Goal: Entertainment & Leisure: Consume media (video, audio)

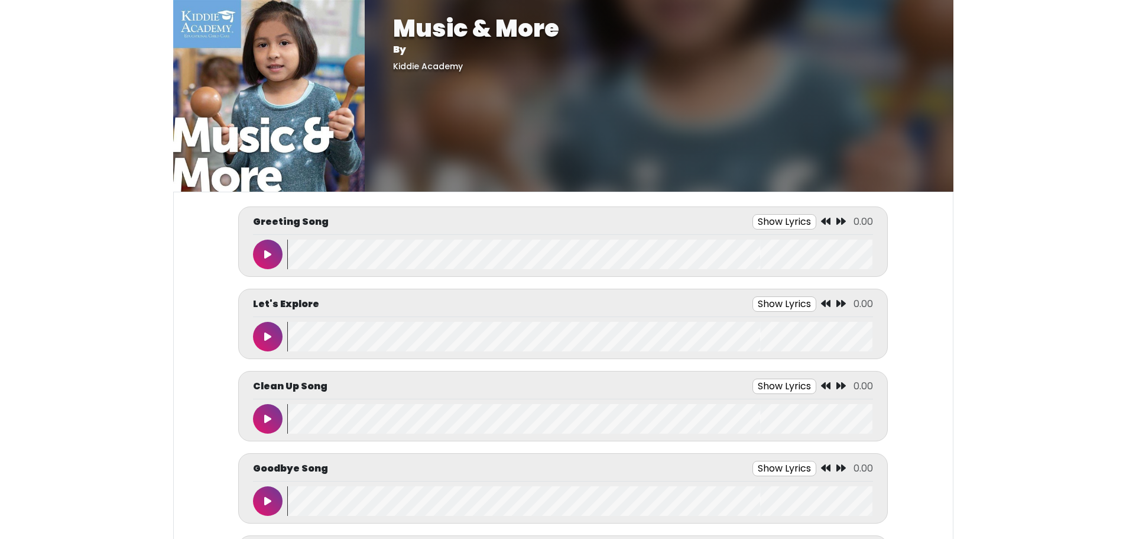
drag, startPoint x: 0, startPoint y: 0, endPoint x: 268, endPoint y: 254, distance: 369.7
click at [268, 254] on icon at bounding box center [267, 253] width 7 height 9
click at [361, 270] on div "Greeting Song Show Lyrics 0:00 / 0:00" at bounding box center [562, 241] width 649 height 70
click at [363, 257] on wave at bounding box center [579, 254] width 585 height 30
click at [425, 261] on wave at bounding box center [579, 254] width 585 height 30
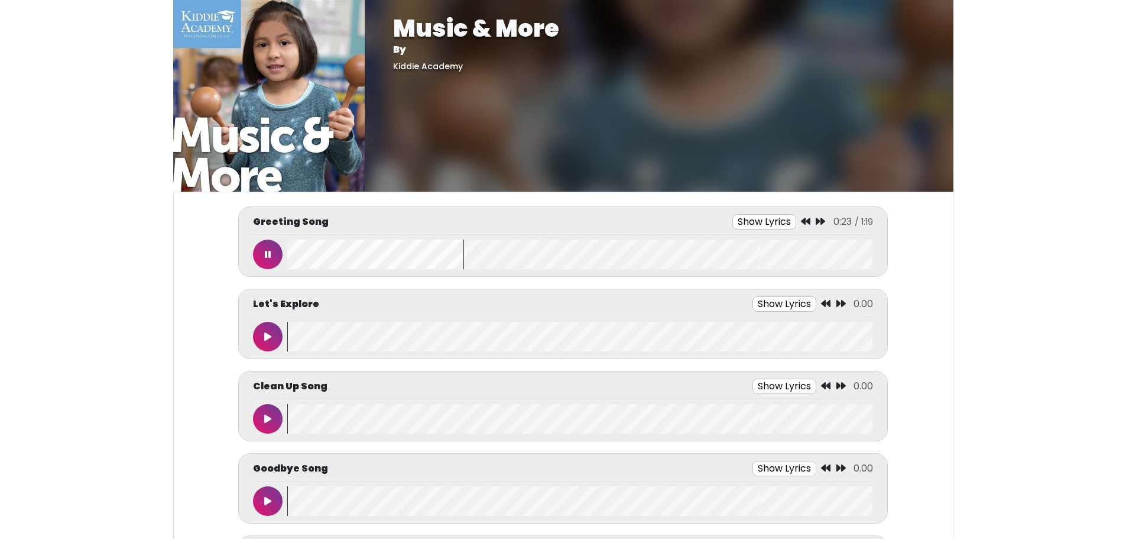
click at [266, 256] on icon at bounding box center [268, 253] width 6 height 9
click at [274, 412] on button at bounding box center [268, 419] width 30 height 30
click at [397, 414] on wave at bounding box center [579, 419] width 585 height 30
click at [268, 415] on icon at bounding box center [268, 418] width 6 height 9
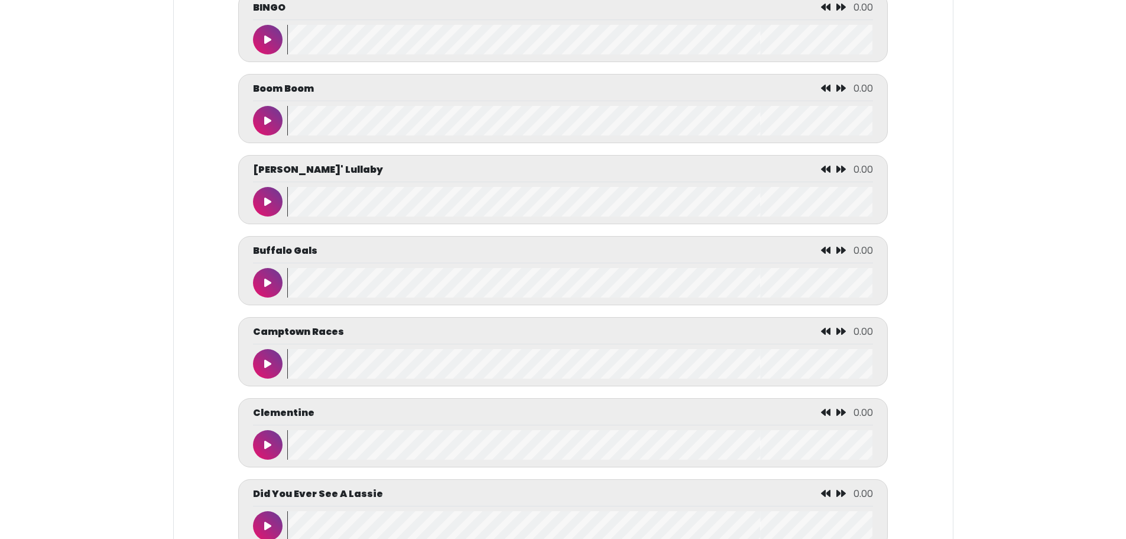
scroll to position [1360, 0]
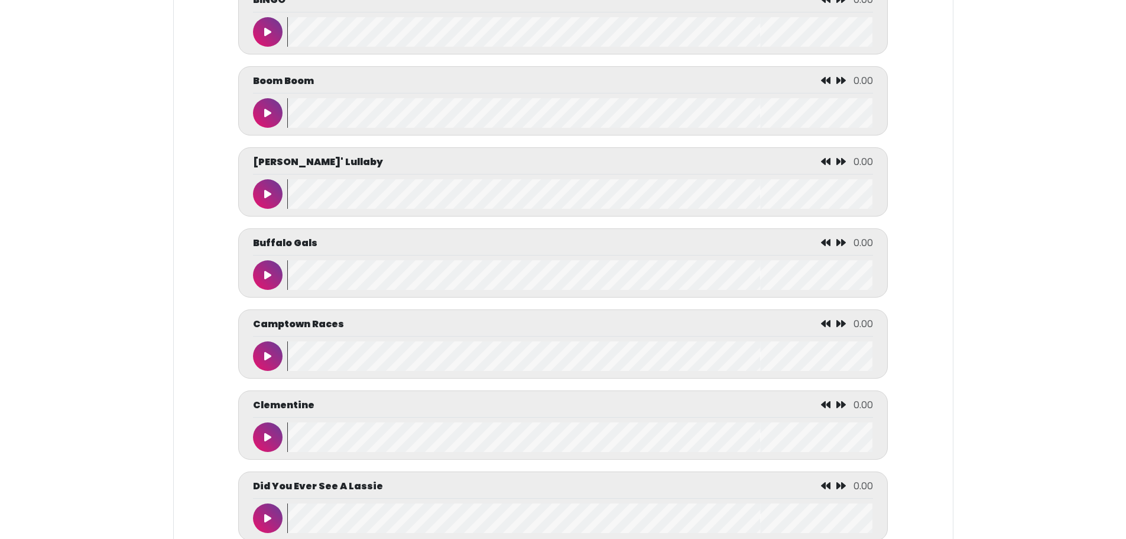
click at [265, 31] on button at bounding box center [268, 32] width 30 height 30
click at [382, 41] on wave at bounding box center [579, 32] width 585 height 30
click at [396, 44] on wave at bounding box center [579, 32] width 585 height 30
click at [461, 46] on wave at bounding box center [579, 32] width 585 height 30
click at [519, 46] on wave at bounding box center [579, 32] width 585 height 30
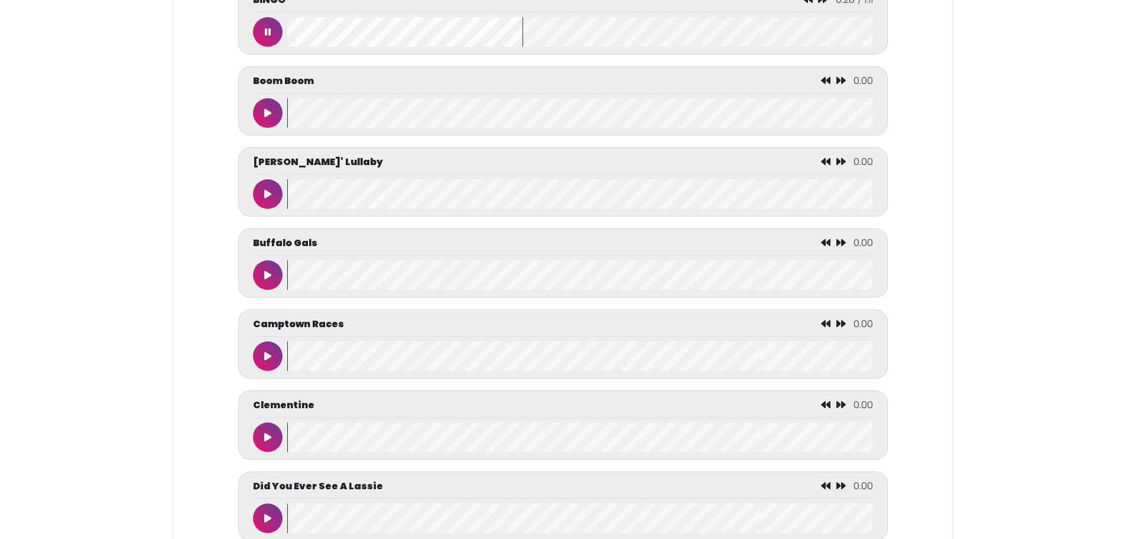
click at [559, 46] on wave at bounding box center [579, 32] width 585 height 30
click at [598, 44] on wave at bounding box center [579, 32] width 585 height 30
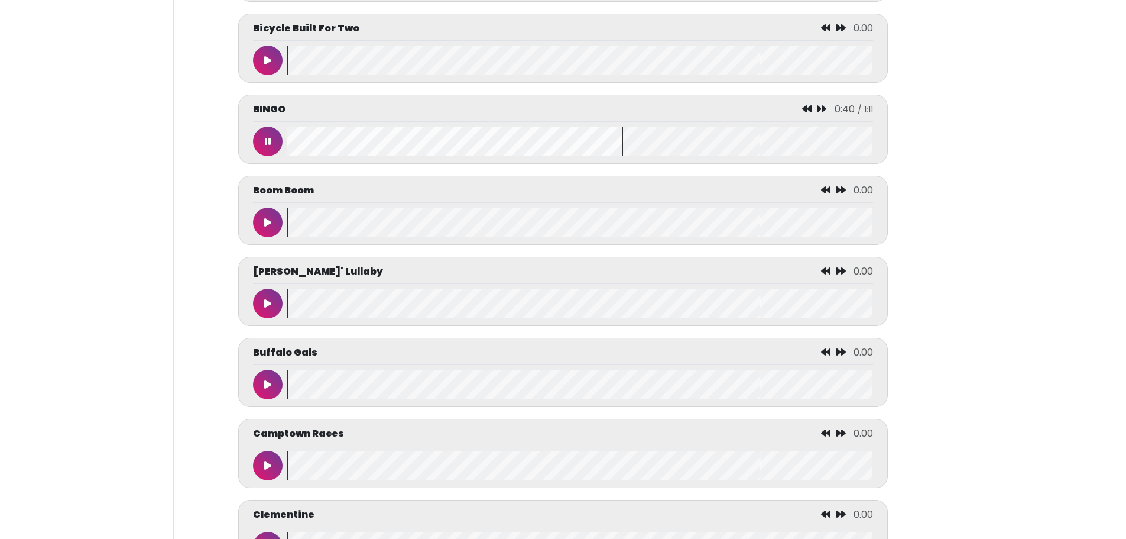
scroll to position [1242, 0]
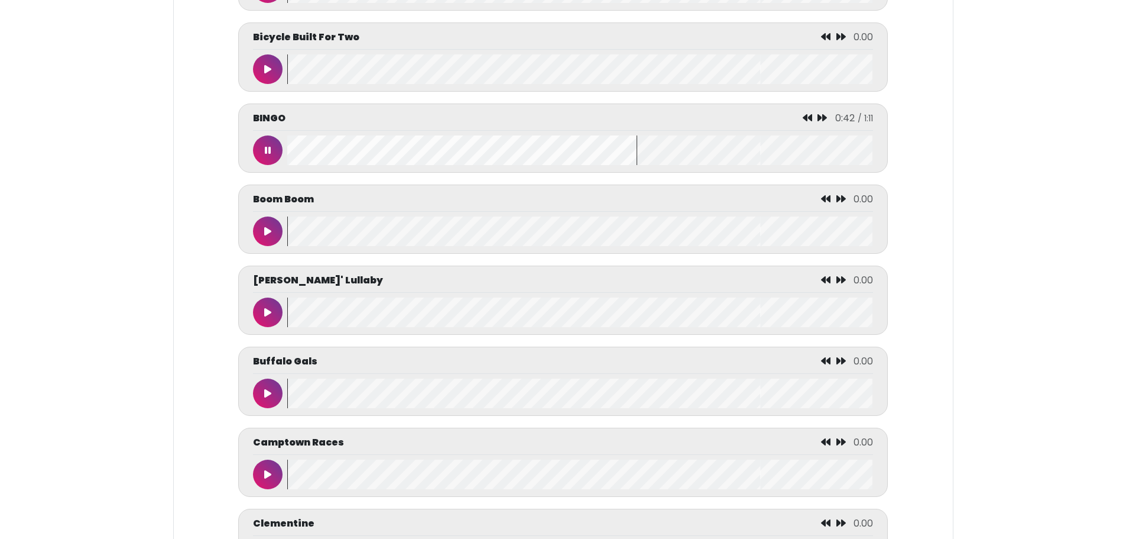
click at [271, 153] on icon at bounding box center [268, 149] width 6 height 9
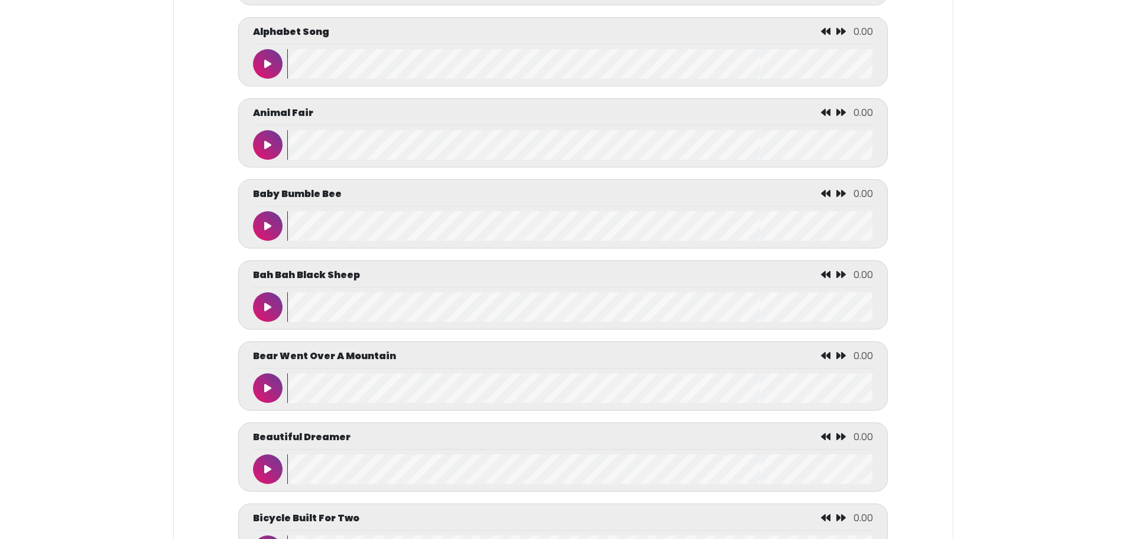
scroll to position [946, 0]
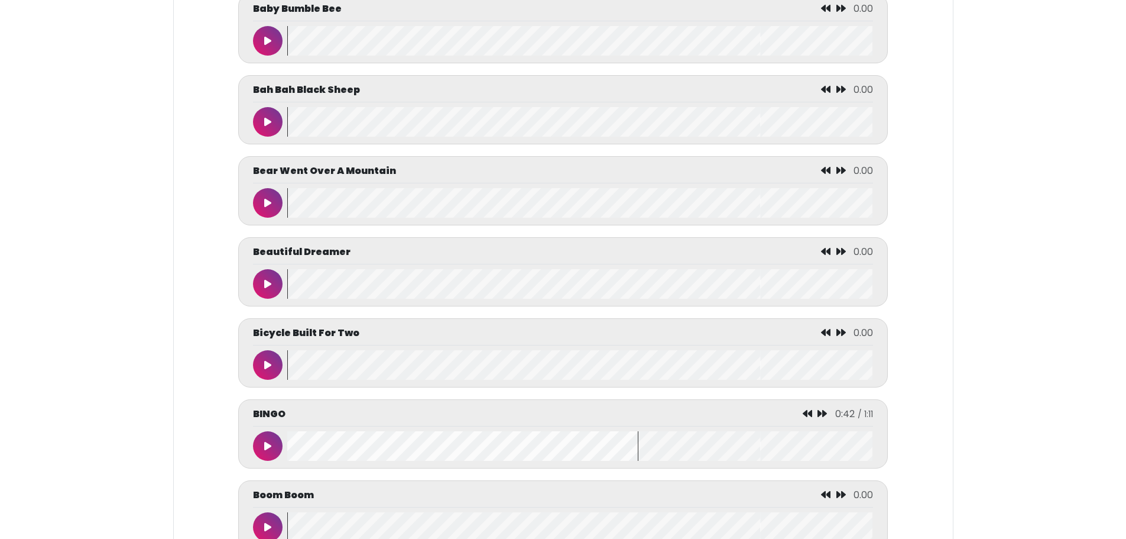
click at [261, 456] on button at bounding box center [268, 446] width 30 height 30
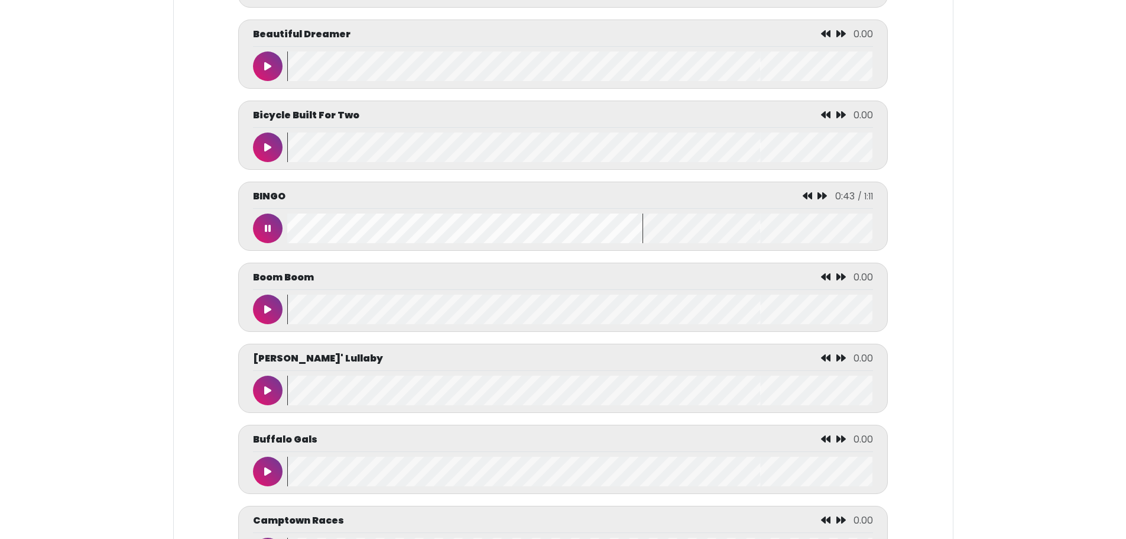
scroll to position [1242, 0]
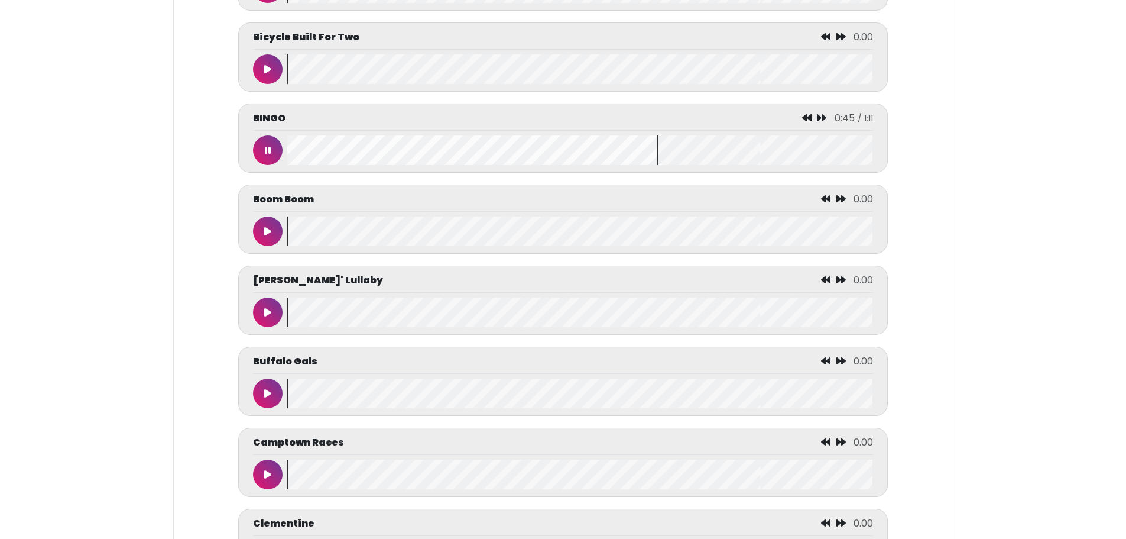
click at [278, 153] on button at bounding box center [268, 150] width 30 height 30
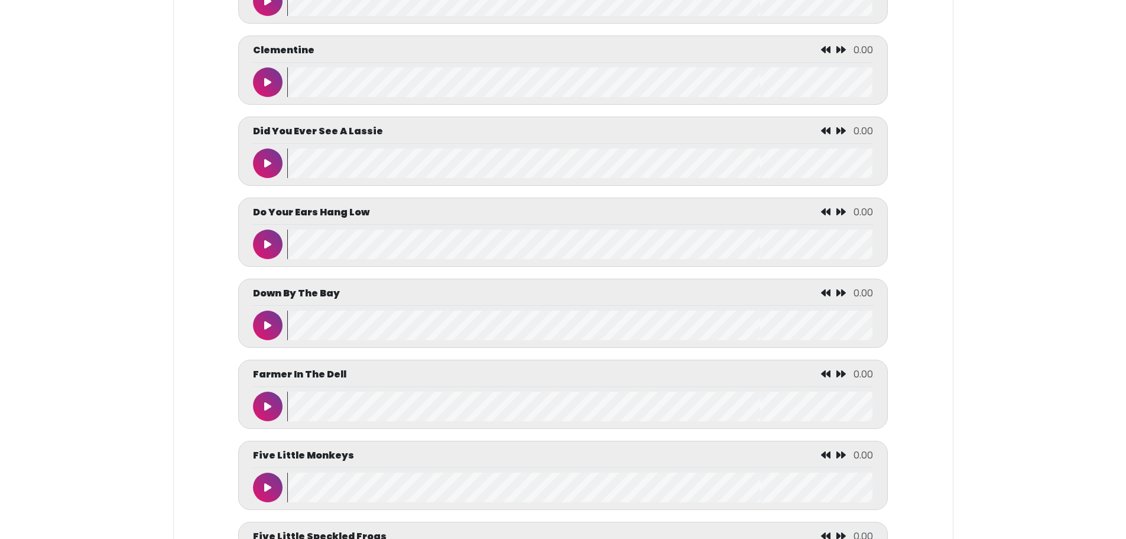
scroll to position [2128, 0]
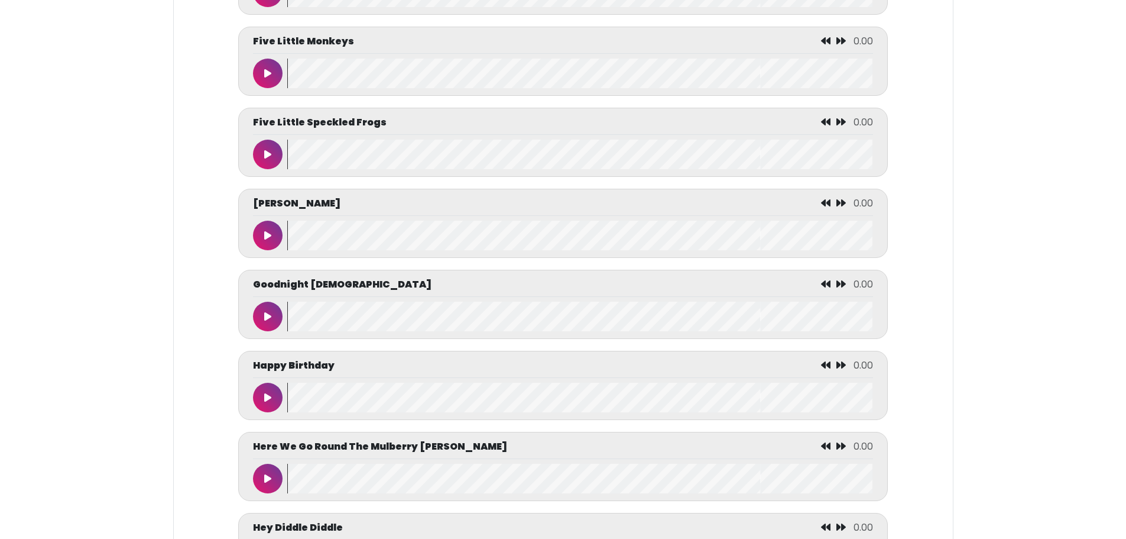
click at [262, 412] on button at bounding box center [268, 398] width 30 height 30
click at [390, 412] on wave at bounding box center [579, 398] width 585 height 30
click at [388, 412] on wave at bounding box center [579, 398] width 585 height 30
click at [276, 412] on button at bounding box center [268, 398] width 30 height 30
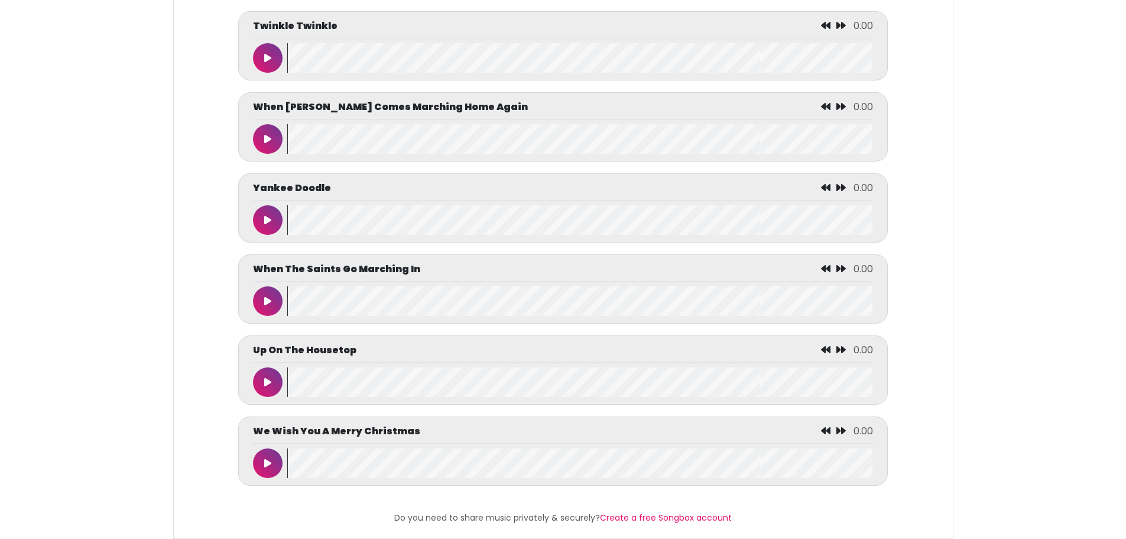
scroll to position [5839, 0]
click at [246, 372] on div "Up On The Housetop 0.00" at bounding box center [562, 369] width 649 height 69
click at [257, 370] on button at bounding box center [268, 382] width 30 height 30
click at [268, 377] on icon at bounding box center [268, 381] width 6 height 9
click at [273, 276] on div "When The Saints Go Marching In 0.00" at bounding box center [563, 289] width 620 height 54
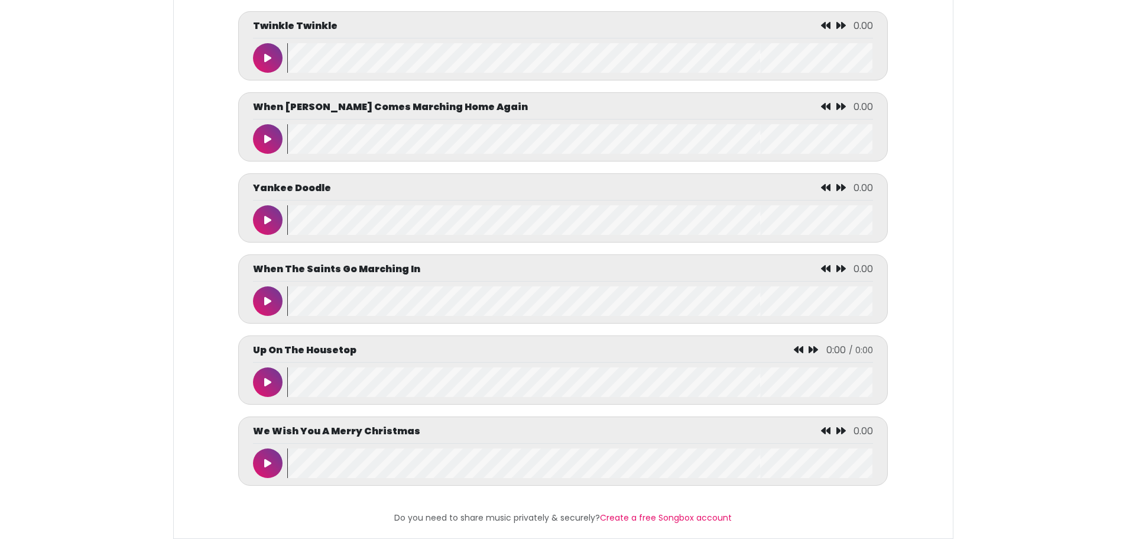
click at [267, 296] on icon at bounding box center [267, 300] width 7 height 9
click at [818, 264] on icon at bounding box center [813, 268] width 9 height 9
click at [274, 293] on button at bounding box center [268, 301] width 30 height 30
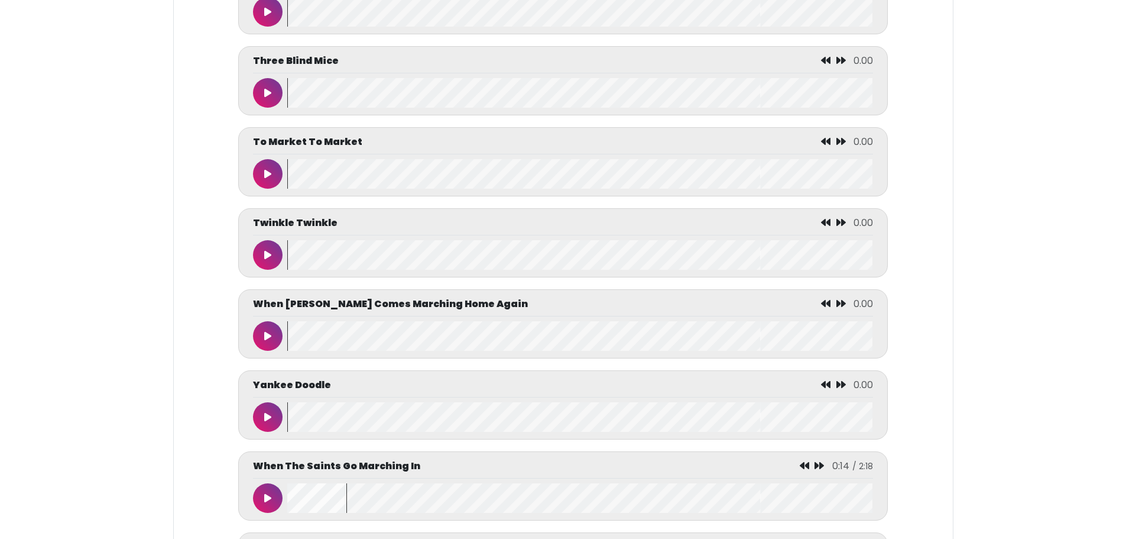
scroll to position [5485, 0]
